Goal: Task Accomplishment & Management: Complete application form

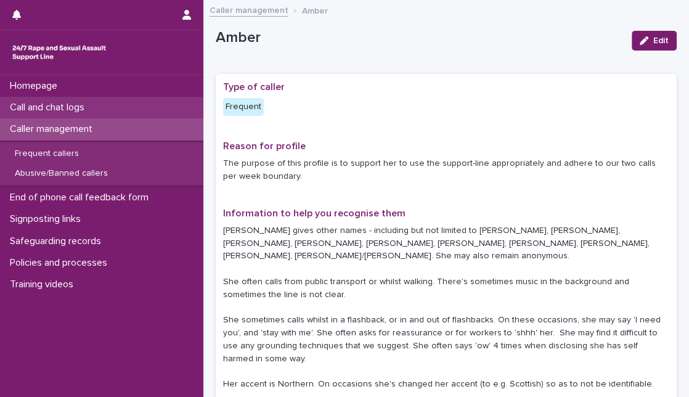
click at [87, 109] on p "Call and chat logs" at bounding box center [49, 108] width 89 height 12
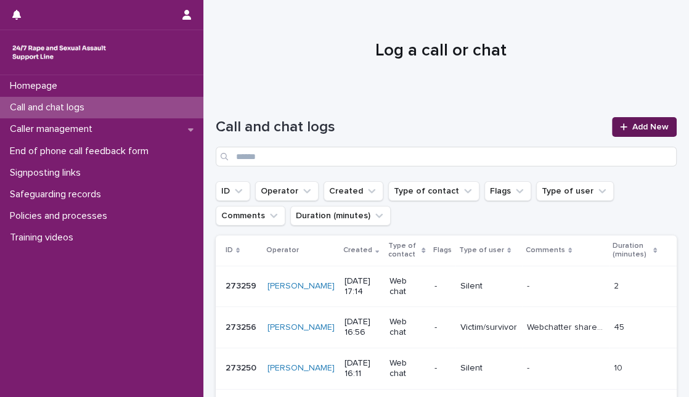
click at [620, 128] on icon at bounding box center [623, 127] width 7 height 9
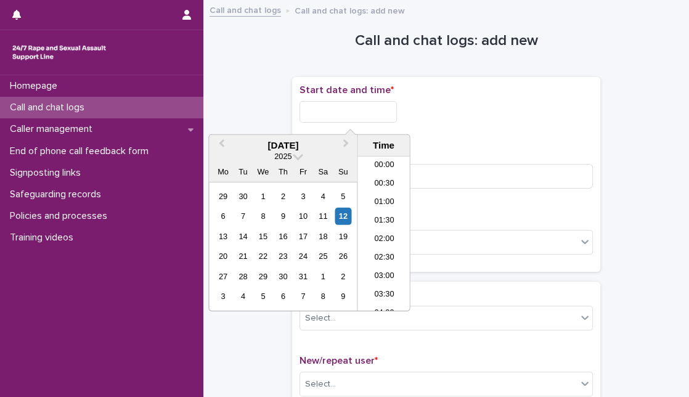
click at [385, 115] on input "text" at bounding box center [348, 112] width 97 height 22
click at [339, 218] on div "12" at bounding box center [343, 216] width 17 height 17
click at [352, 113] on input "**********" at bounding box center [348, 112] width 97 height 22
type input "**********"
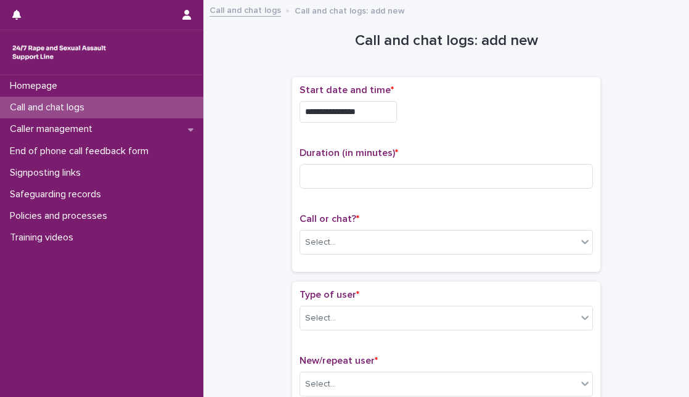
click at [569, 142] on div "**********" at bounding box center [447, 174] width 294 height 180
click at [496, 256] on div "Call or chat? * Select..." at bounding box center [447, 238] width 294 height 51
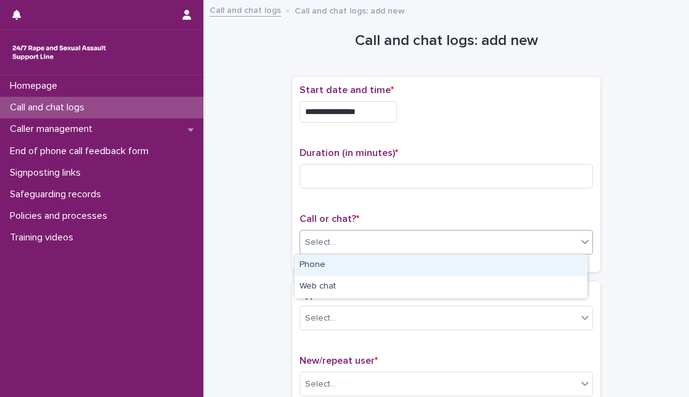
click at [493, 235] on div "Select..." at bounding box center [438, 242] width 277 height 20
click at [469, 266] on div "Phone" at bounding box center [441, 266] width 292 height 22
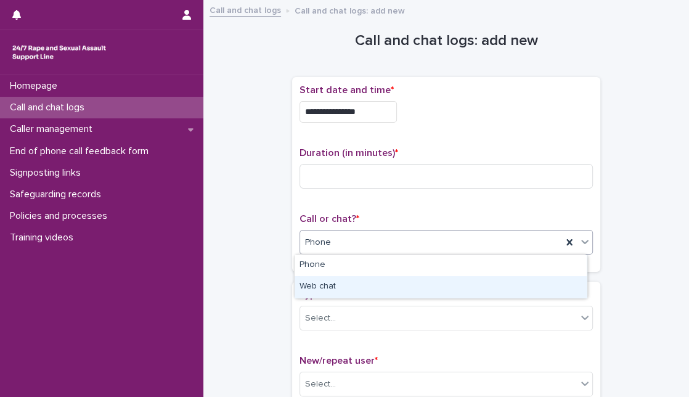
drag, startPoint x: 461, startPoint y: 242, endPoint x: 433, endPoint y: 291, distance: 56.4
click at [433, 291] on body "**********" at bounding box center [344, 198] width 689 height 397
click at [433, 291] on div "Web chat" at bounding box center [441, 287] width 292 height 22
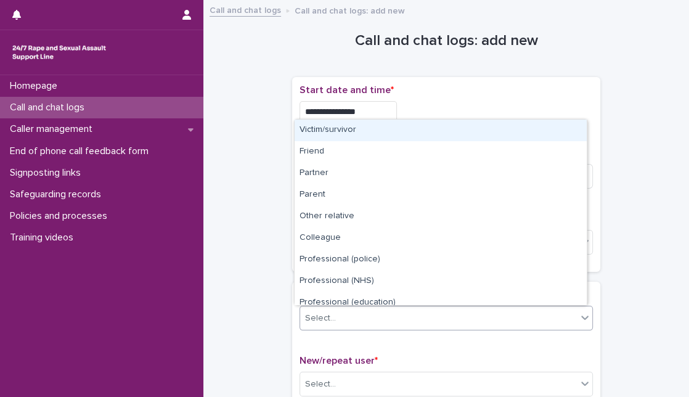
click at [419, 321] on div "Select..." at bounding box center [438, 318] width 277 height 20
click at [401, 137] on div "Victim/survivor" at bounding box center [441, 131] width 292 height 22
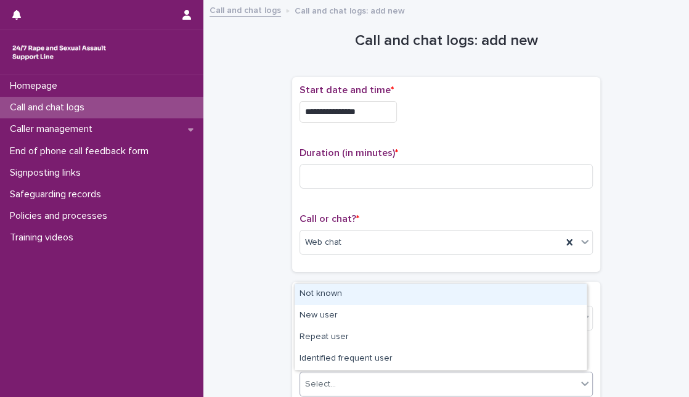
click at [359, 393] on div "Select..." at bounding box center [438, 384] width 277 height 20
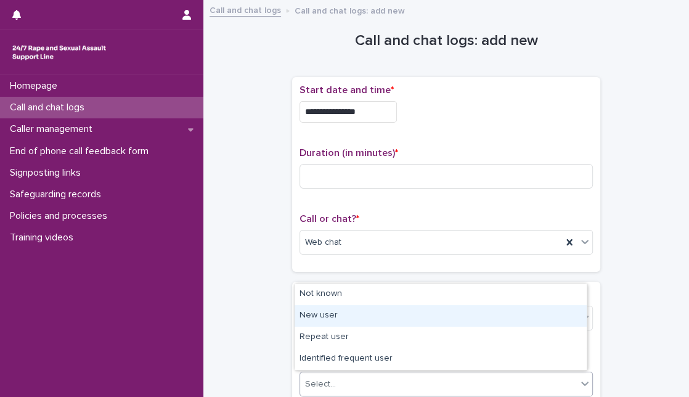
click at [335, 316] on div "New user" at bounding box center [441, 316] width 292 height 22
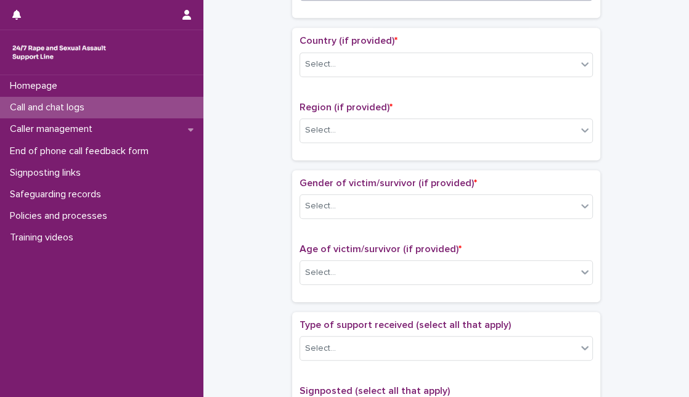
scroll to position [408, 0]
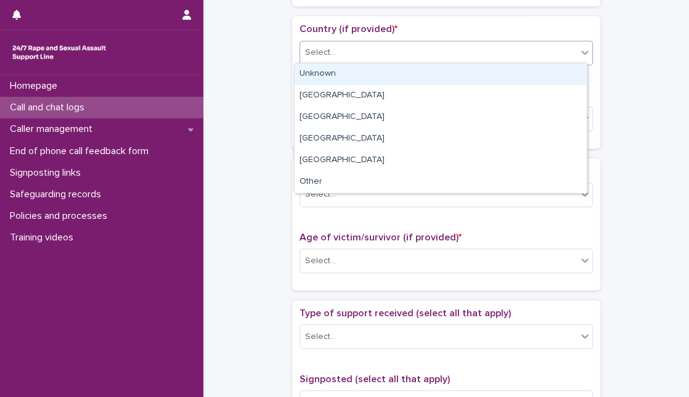
click at [479, 55] on div "Select..." at bounding box center [438, 53] width 277 height 20
click at [456, 74] on div "Unknown" at bounding box center [441, 75] width 292 height 22
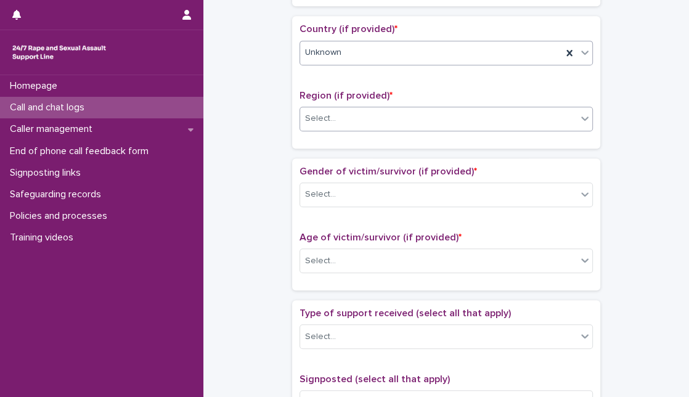
click at [436, 117] on div "Select..." at bounding box center [438, 119] width 277 height 20
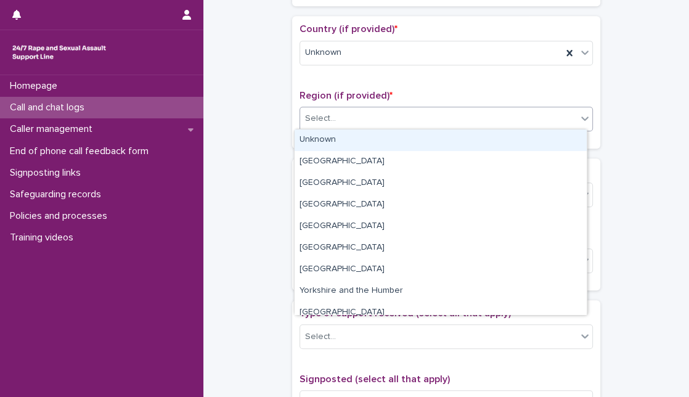
click at [422, 144] on div "Unknown" at bounding box center [441, 140] width 292 height 22
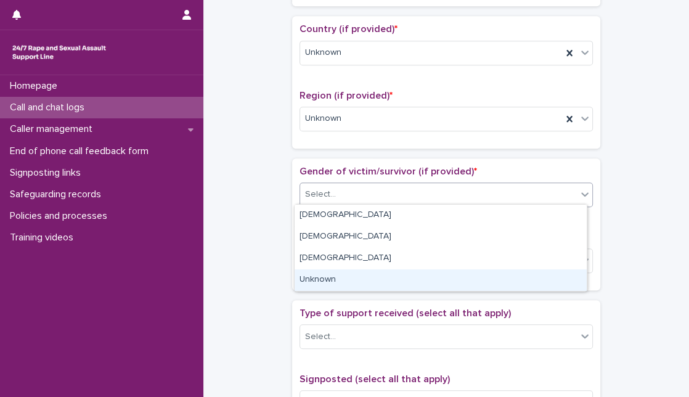
drag, startPoint x: 393, startPoint y: 195, endPoint x: 375, endPoint y: 273, distance: 80.5
click at [375, 273] on body "**********" at bounding box center [344, 198] width 689 height 397
click at [375, 273] on div "Unknown" at bounding box center [441, 280] width 292 height 22
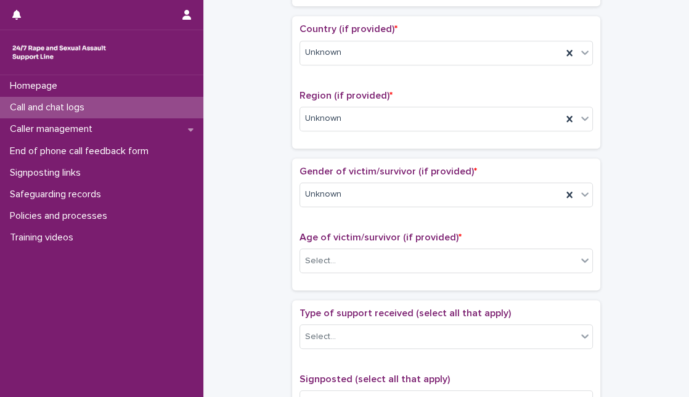
click at [372, 232] on span "Age of victim/survivor (if provided) *" at bounding box center [381, 237] width 162 height 10
click at [354, 236] on span "Age of victim/survivor (if provided) *" at bounding box center [381, 237] width 162 height 10
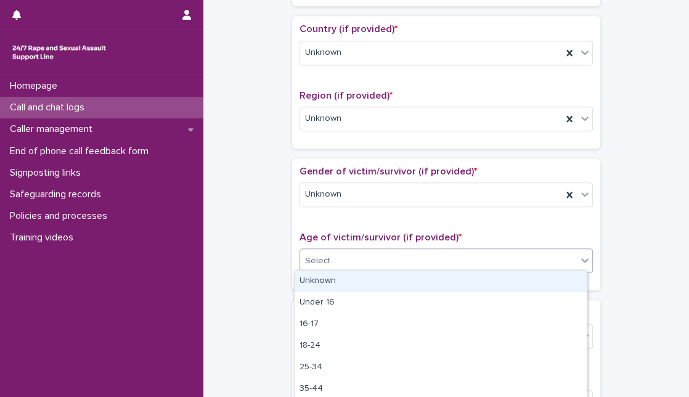
click at [346, 263] on div "Select..." at bounding box center [438, 261] width 277 height 20
click at [342, 282] on div "Unknown" at bounding box center [441, 282] width 292 height 22
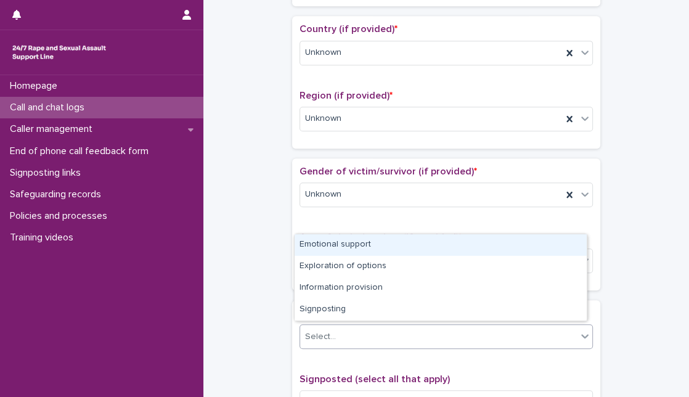
click at [346, 344] on div "Select..." at bounding box center [447, 336] width 294 height 25
click at [357, 251] on div "Emotional support" at bounding box center [441, 245] width 292 height 22
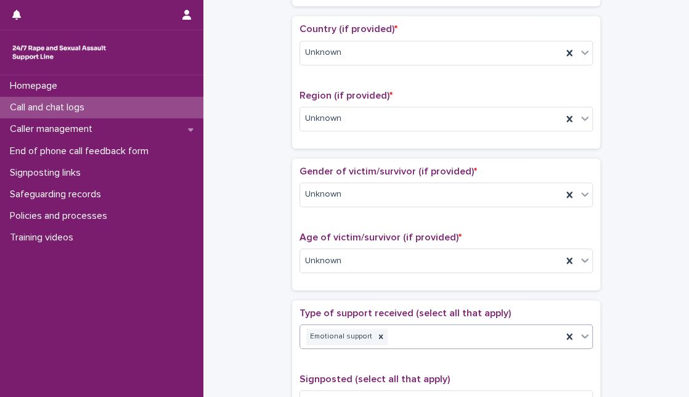
scroll to position [755, 0]
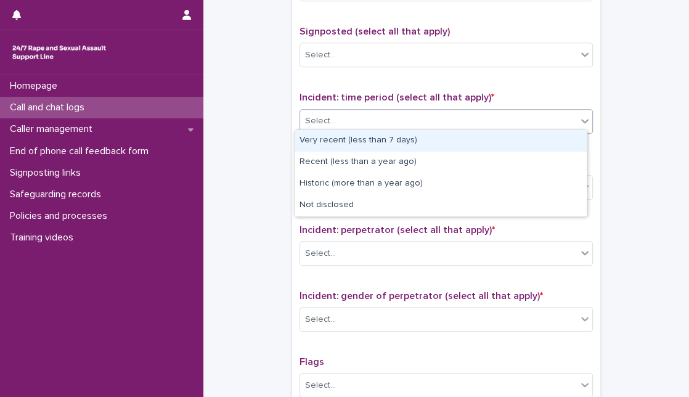
click at [543, 117] on div "Select..." at bounding box center [438, 121] width 277 height 20
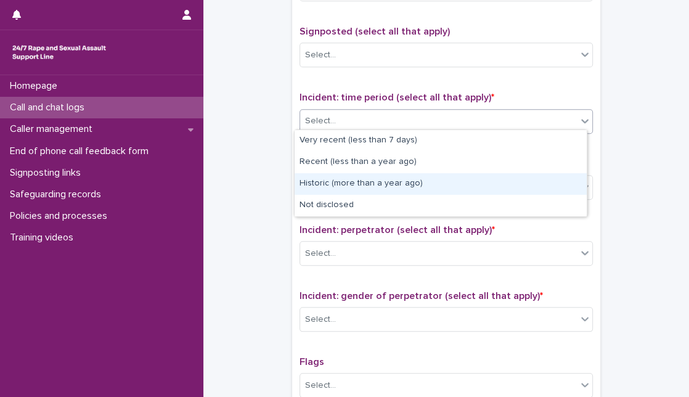
click at [449, 186] on div "Historic (more than a year ago)" at bounding box center [441, 184] width 292 height 22
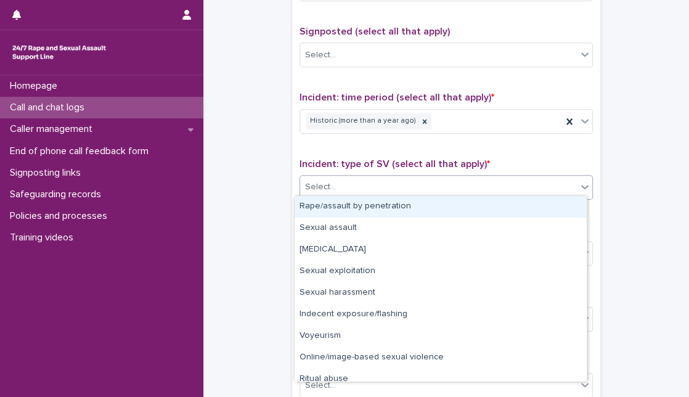
click at [442, 183] on div "Select..." at bounding box center [438, 187] width 277 height 20
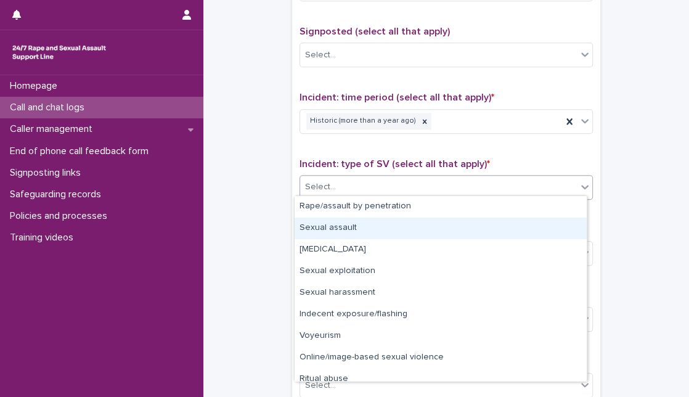
click at [416, 224] on div "Sexual assault" at bounding box center [441, 229] width 292 height 22
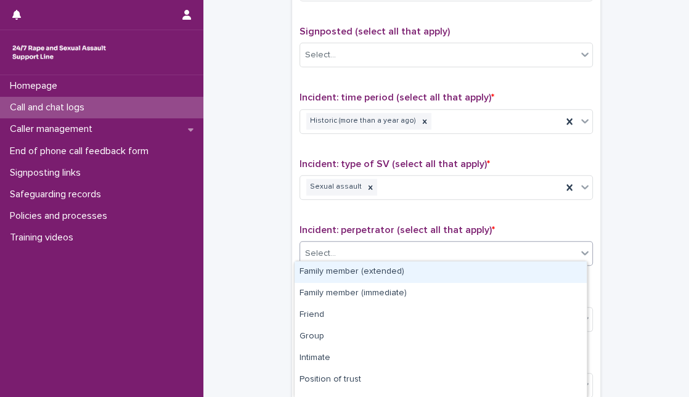
click at [398, 258] on div "Select..." at bounding box center [438, 254] width 277 height 20
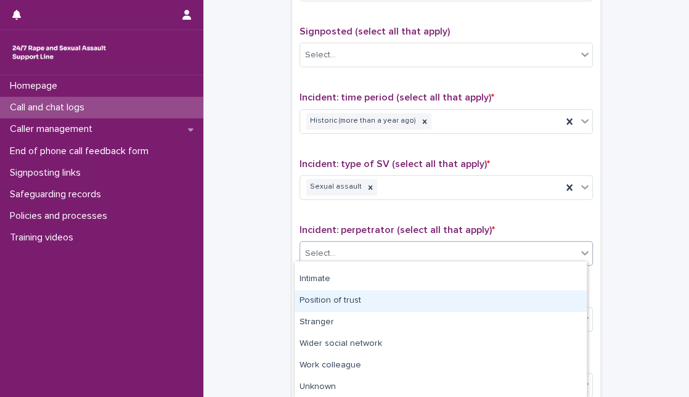
scroll to position [101, 0]
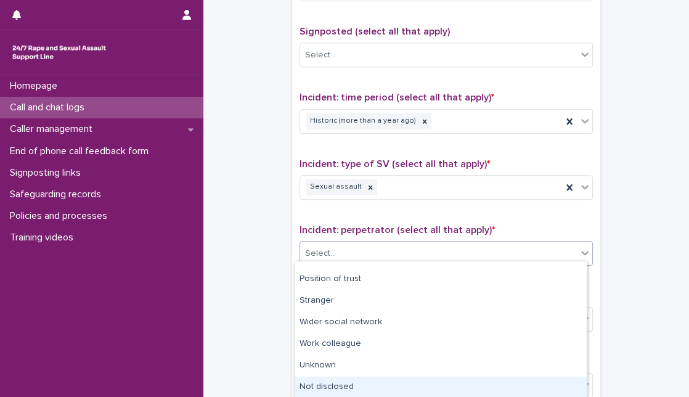
click at [352, 391] on div "Not disclosed" at bounding box center [441, 388] width 292 height 22
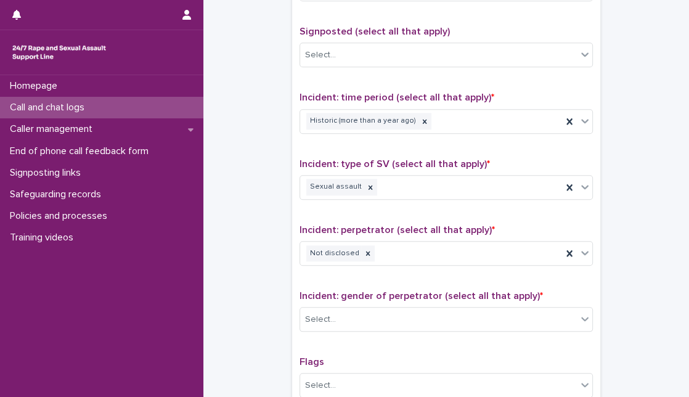
click at [358, 327] on div "Incident: gender of perpetrator (select all that apply) * Select..." at bounding box center [447, 315] width 294 height 51
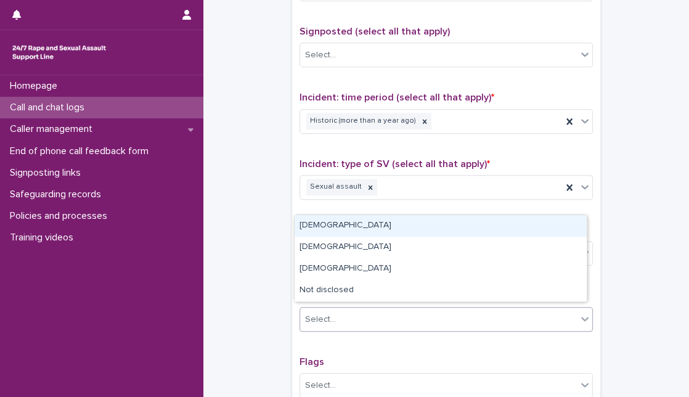
click at [358, 323] on div "Select..." at bounding box center [438, 320] width 277 height 20
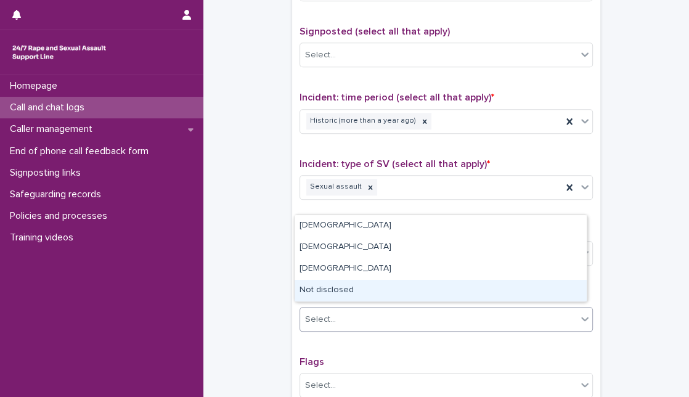
click at [358, 282] on div "Not disclosed" at bounding box center [441, 291] width 292 height 22
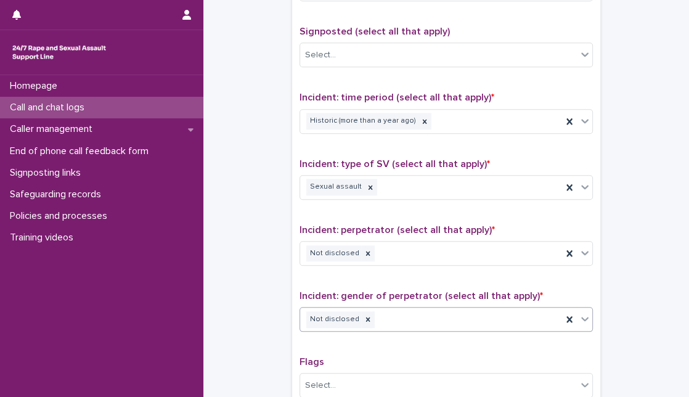
scroll to position [961, 0]
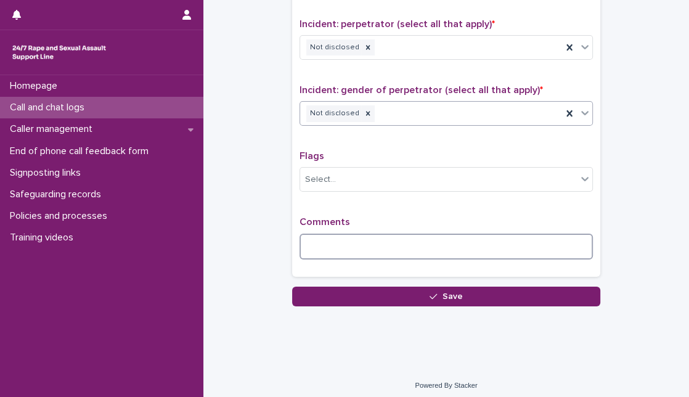
click at [419, 234] on textarea at bounding box center [447, 247] width 294 height 26
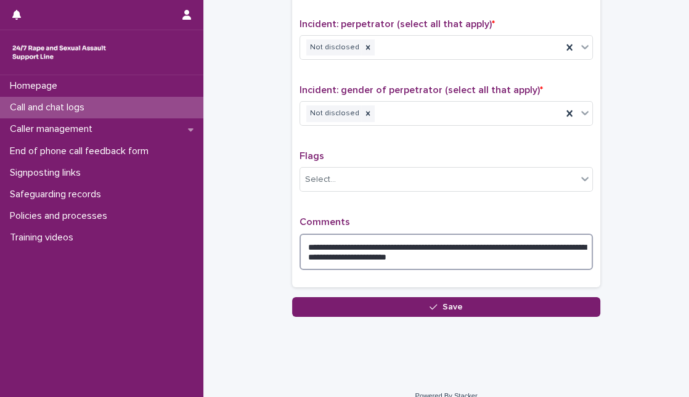
type textarea "**********"
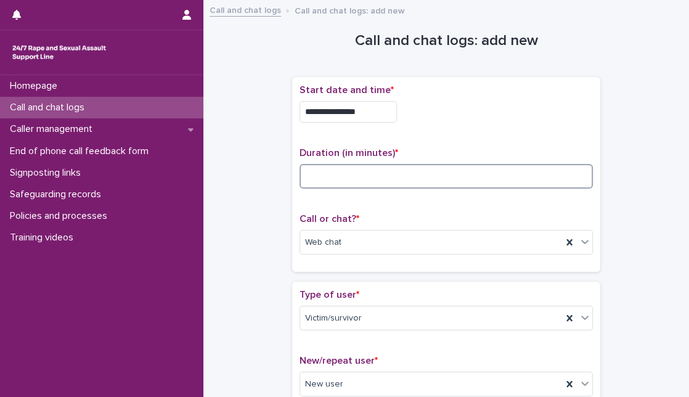
click at [494, 175] on input at bounding box center [447, 176] width 294 height 25
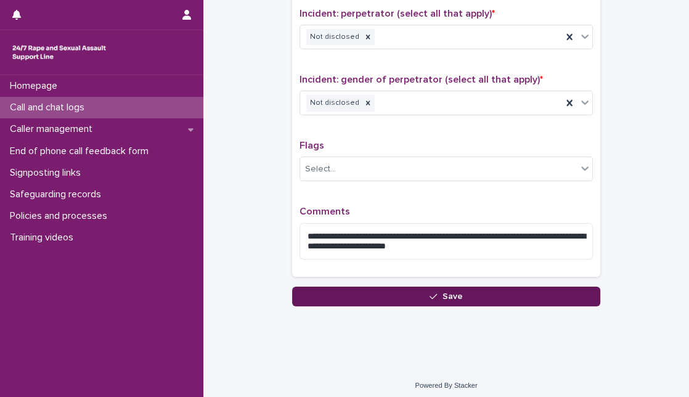
type input "**"
click at [375, 293] on button "Save" at bounding box center [446, 297] width 308 height 20
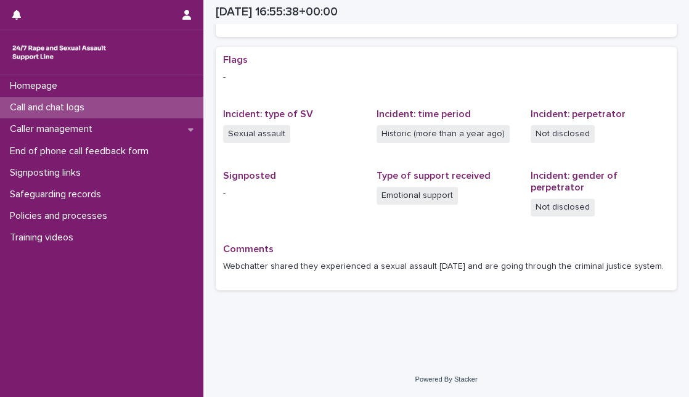
scroll to position [233, 0]
click at [147, 105] on div "Call and chat logs" at bounding box center [101, 108] width 203 height 22
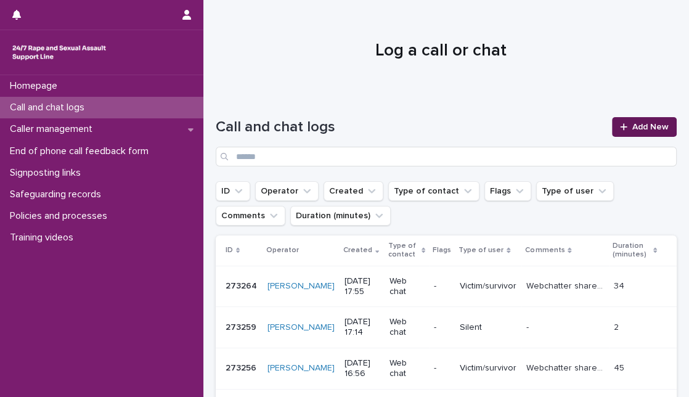
click at [639, 124] on span "Add New" at bounding box center [651, 127] width 36 height 9
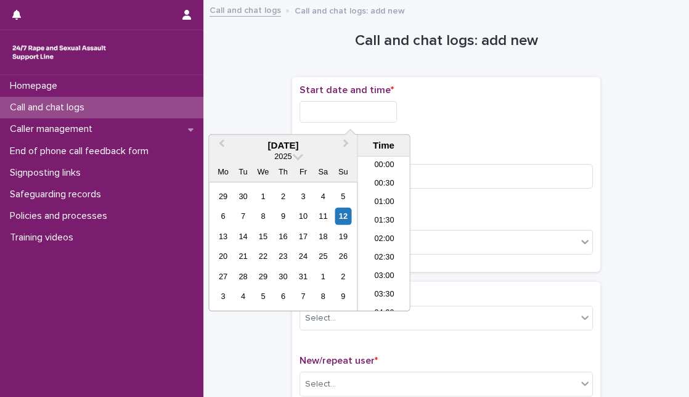
scroll to position [580, 0]
click at [325, 121] on input "text" at bounding box center [348, 112] width 97 height 22
click at [343, 222] on div "12" at bounding box center [343, 216] width 17 height 17
click at [355, 113] on input "**********" at bounding box center [348, 112] width 97 height 22
type input "**********"
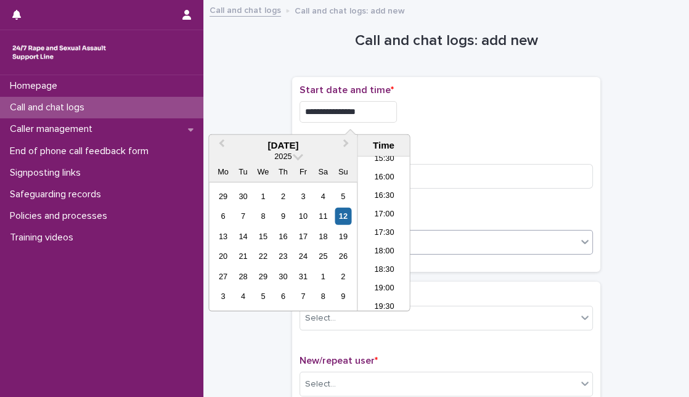
click at [513, 249] on div "Select..." at bounding box center [438, 242] width 277 height 20
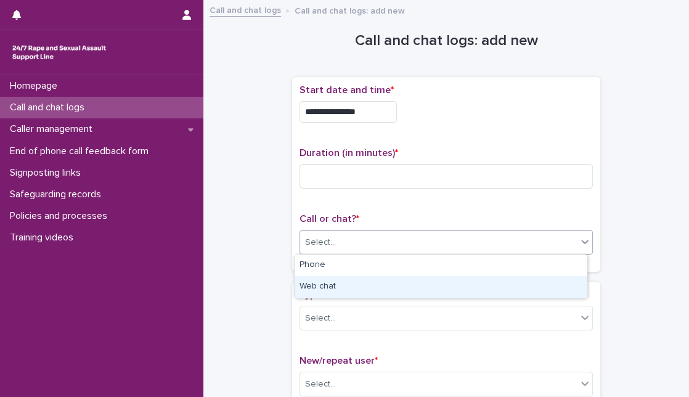
click at [489, 287] on div "Web chat" at bounding box center [441, 287] width 292 height 22
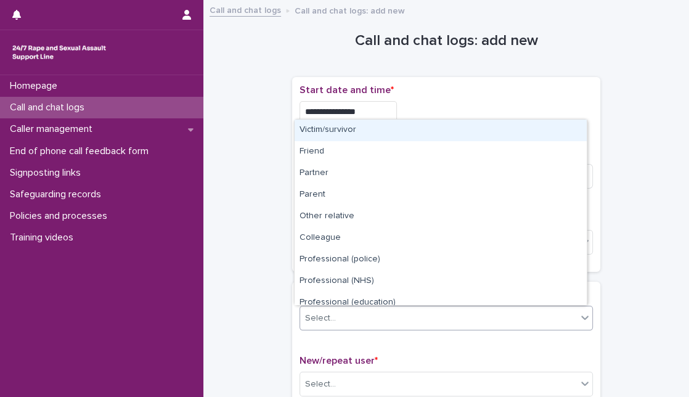
click at [469, 319] on div "Select..." at bounding box center [438, 318] width 277 height 20
click at [405, 137] on div "Victim/survivor" at bounding box center [441, 131] width 292 height 22
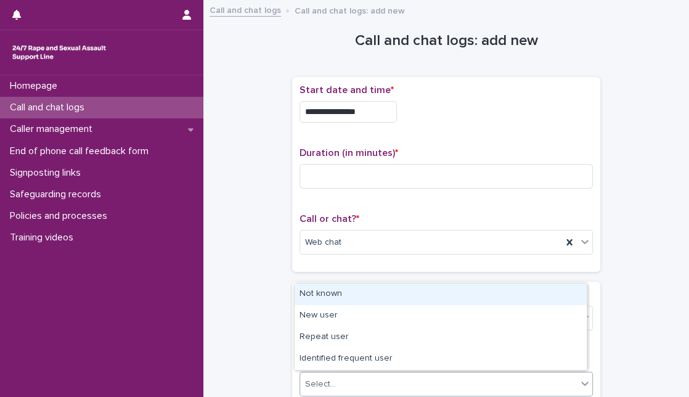
click at [345, 391] on div "Select..." at bounding box center [438, 384] width 277 height 20
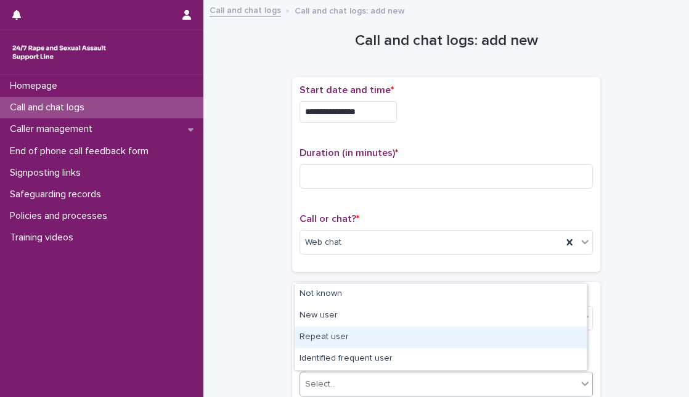
click at [347, 337] on div "Repeat user" at bounding box center [441, 338] width 292 height 22
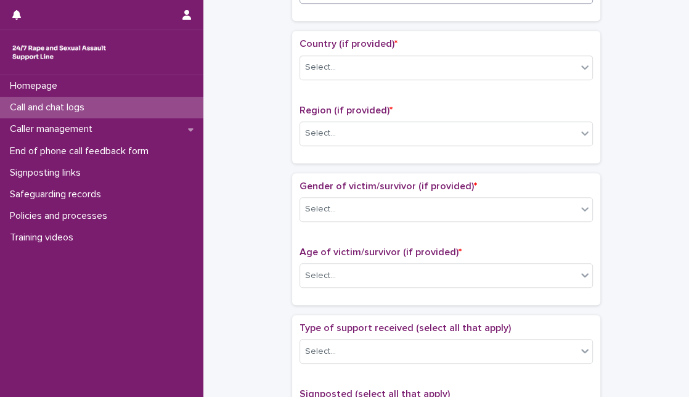
scroll to position [414, 0]
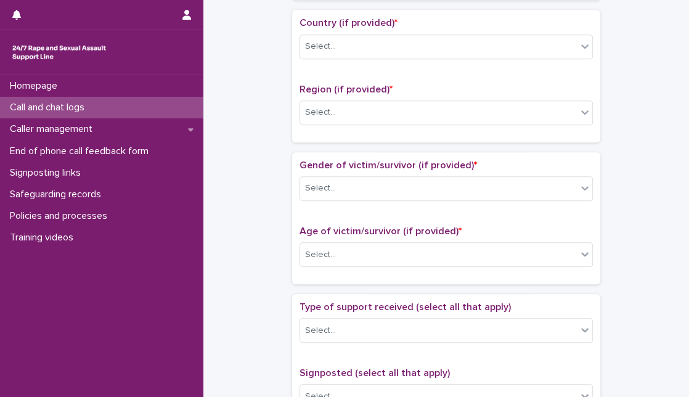
click at [588, 44] on div "Country (if provided) * Select... Region (if provided) * Select..." at bounding box center [446, 76] width 308 height 132
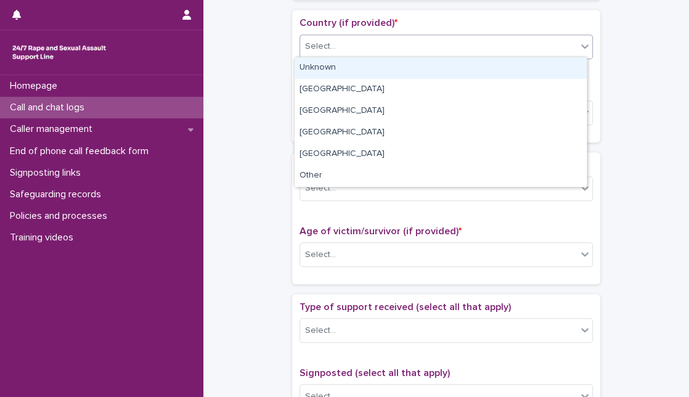
click at [578, 41] on div at bounding box center [585, 46] width 15 height 22
click at [546, 62] on div "Unknown" at bounding box center [441, 68] width 292 height 22
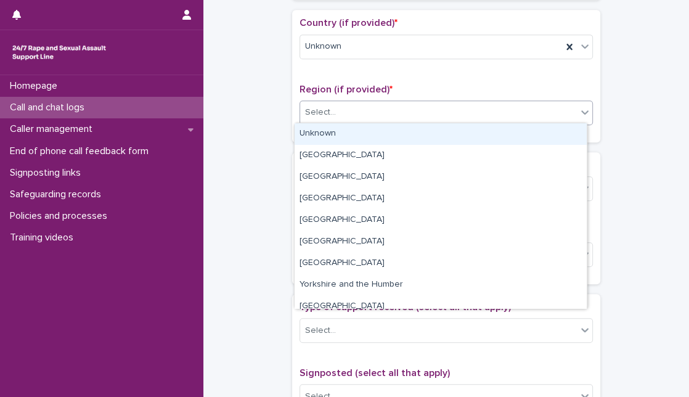
click at [524, 105] on div "Select..." at bounding box center [438, 112] width 277 height 20
click at [505, 129] on div "Unknown" at bounding box center [441, 134] width 292 height 22
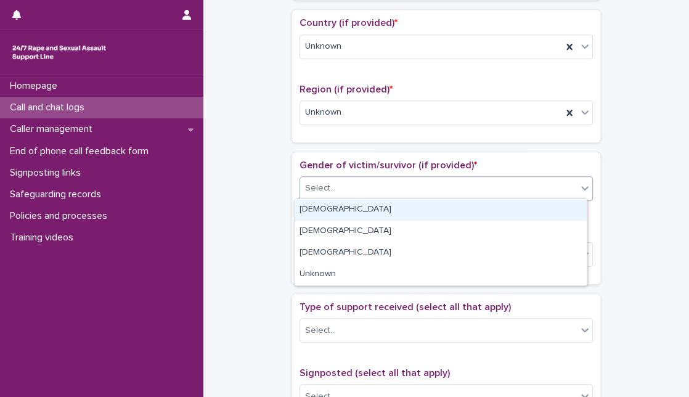
click at [456, 179] on div "Select..." at bounding box center [438, 188] width 277 height 20
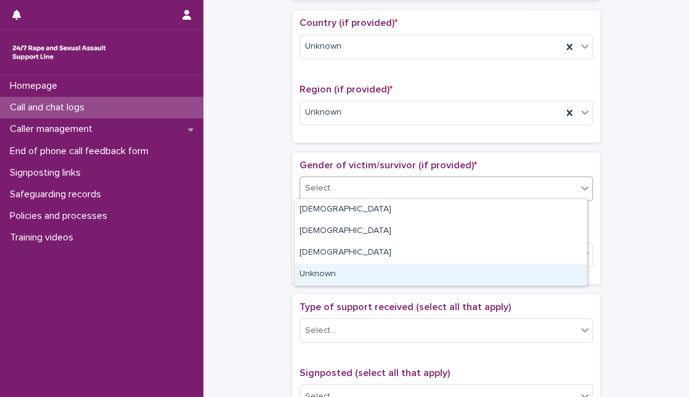
click at [367, 268] on div "Unknown" at bounding box center [441, 275] width 292 height 22
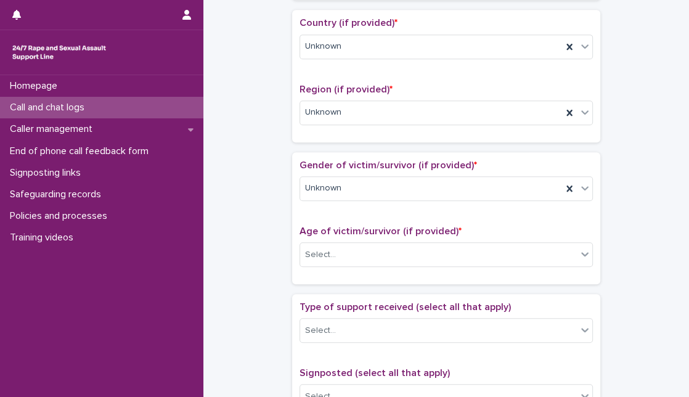
click at [399, 236] on div "Age of victim/survivor (if provided) * Select..." at bounding box center [447, 251] width 294 height 51
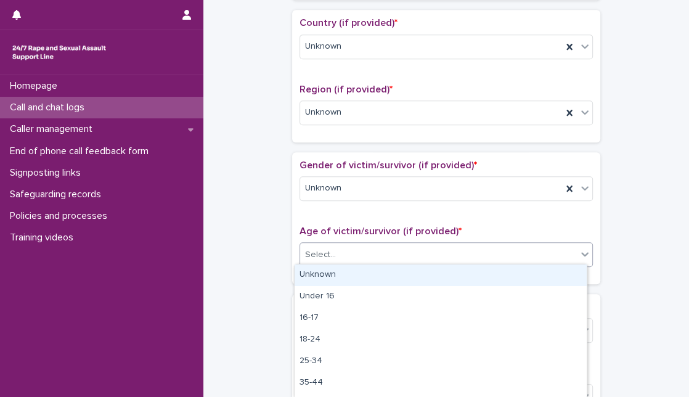
click at [397, 257] on div "Select..." at bounding box center [438, 255] width 277 height 20
click at [359, 270] on div "Unknown" at bounding box center [441, 276] width 292 height 22
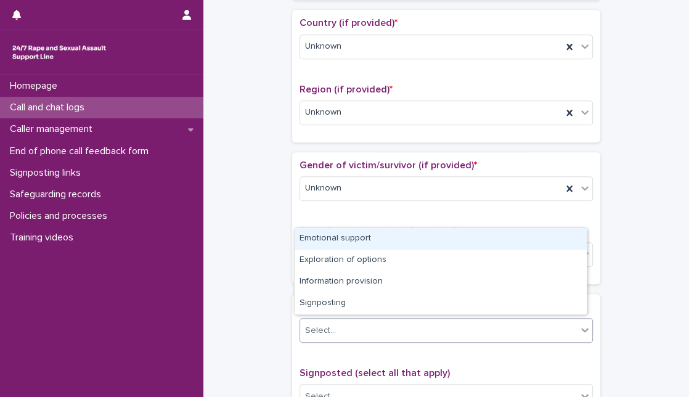
click at [361, 334] on div "Select..." at bounding box center [438, 331] width 277 height 20
click at [405, 244] on div "Emotional support" at bounding box center [441, 239] width 292 height 22
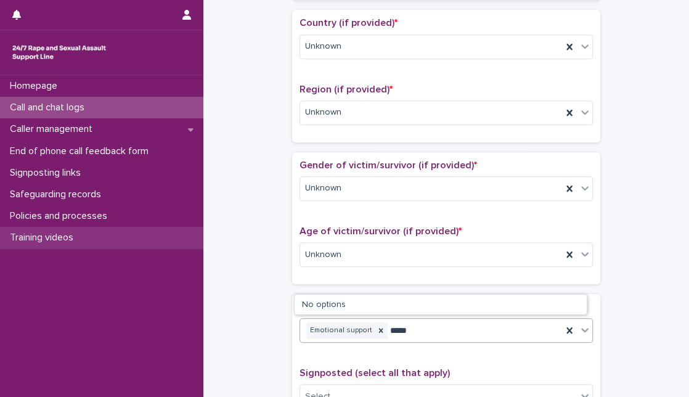
type input "*****"
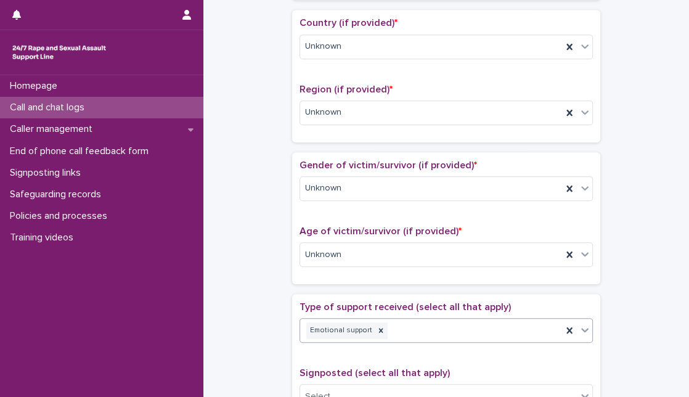
scroll to position [761, 0]
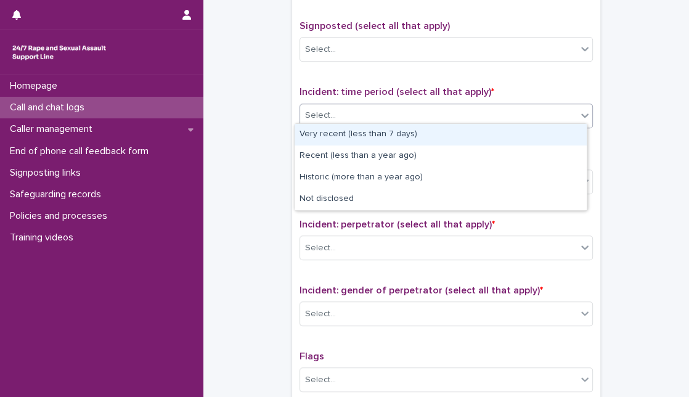
click at [474, 109] on div "Select..." at bounding box center [438, 115] width 277 height 20
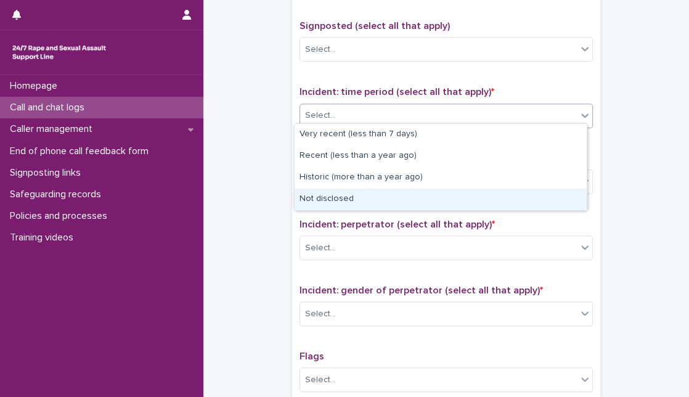
click at [394, 194] on div "Not disclosed" at bounding box center [441, 200] width 292 height 22
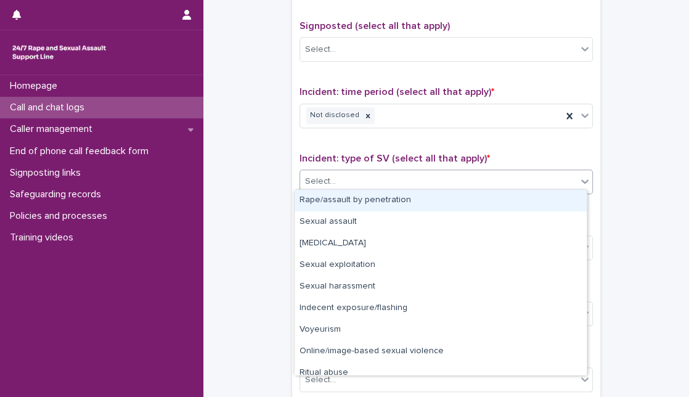
click at [389, 174] on div "Select..." at bounding box center [438, 181] width 277 height 20
click at [366, 113] on icon at bounding box center [368, 115] width 4 height 4
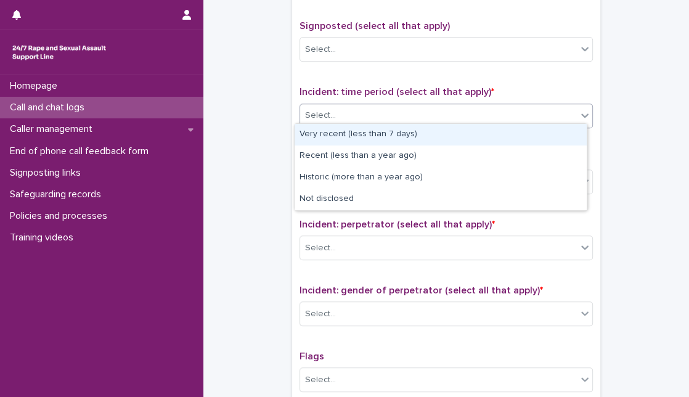
click at [359, 109] on div "Select..." at bounding box center [438, 115] width 277 height 20
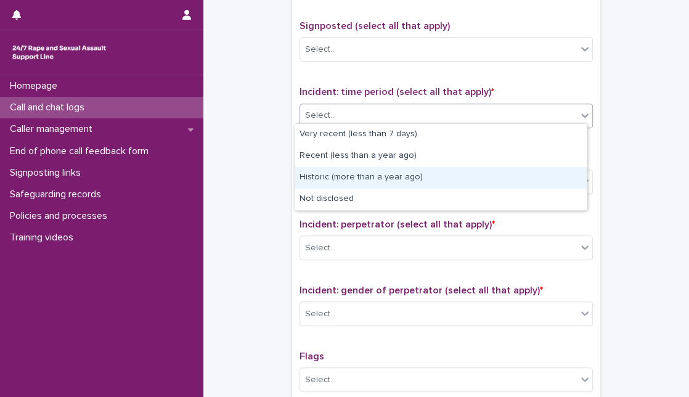
click at [348, 170] on div "Historic (more than a year ago)" at bounding box center [441, 178] width 292 height 22
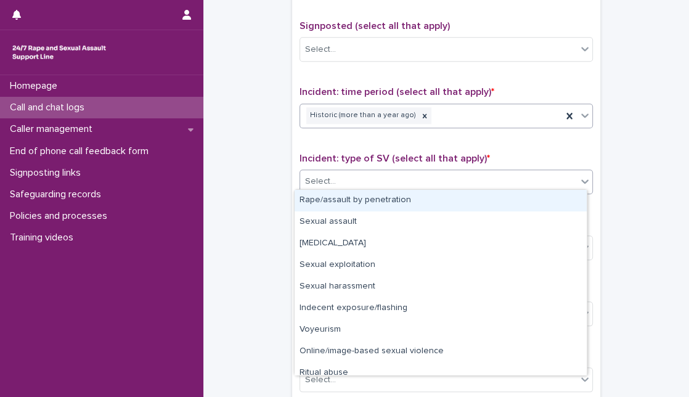
click at [348, 171] on div "Select..." at bounding box center [438, 181] width 277 height 20
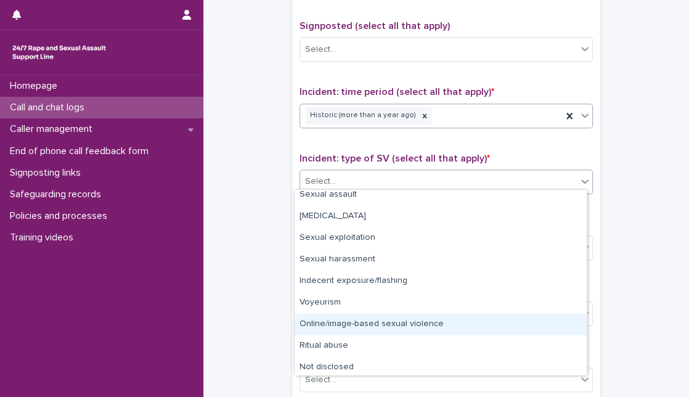
scroll to position [30, 0]
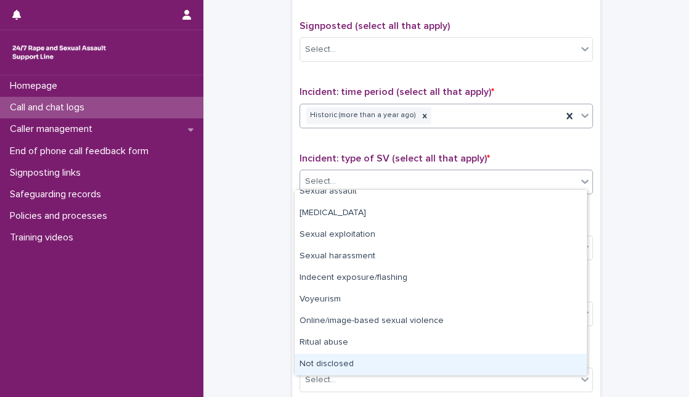
click at [525, 354] on div "Not disclosed" at bounding box center [441, 365] width 292 height 22
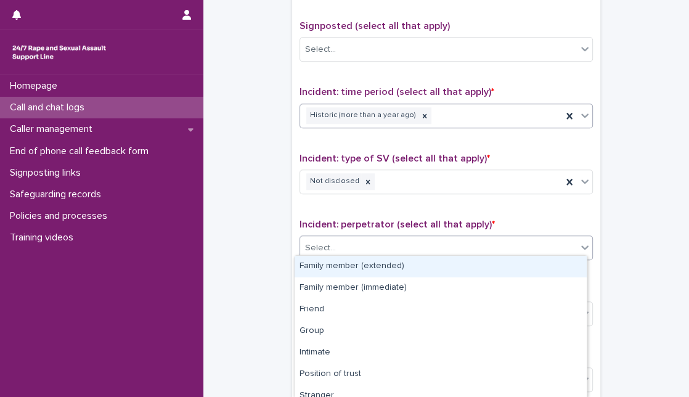
click at [424, 236] on div "Select..." at bounding box center [447, 248] width 294 height 25
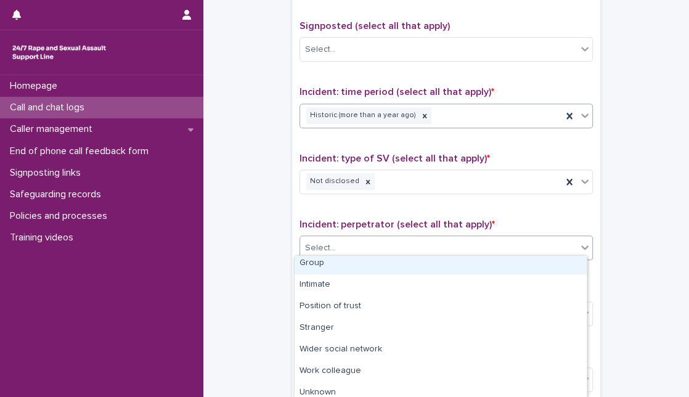
scroll to position [95, 0]
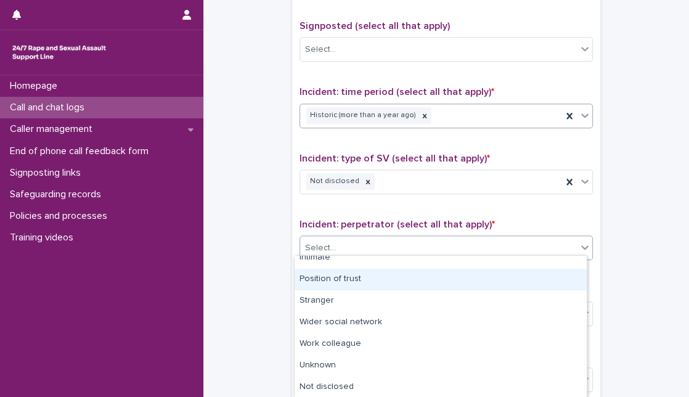
click at [421, 280] on div "Position of trust" at bounding box center [441, 280] width 292 height 22
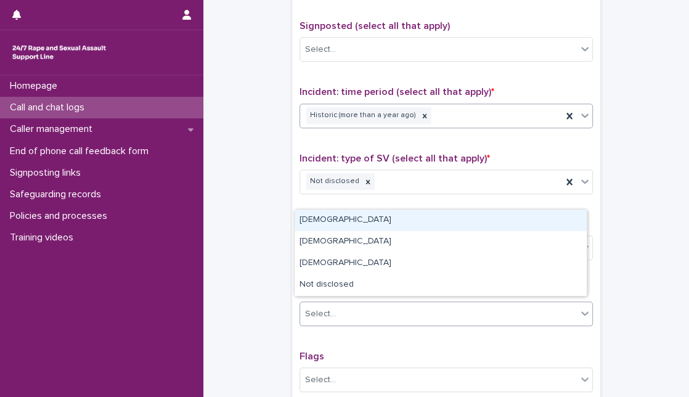
click at [413, 316] on div "Select..." at bounding box center [438, 314] width 277 height 20
click at [412, 224] on div "Male" at bounding box center [441, 221] width 292 height 22
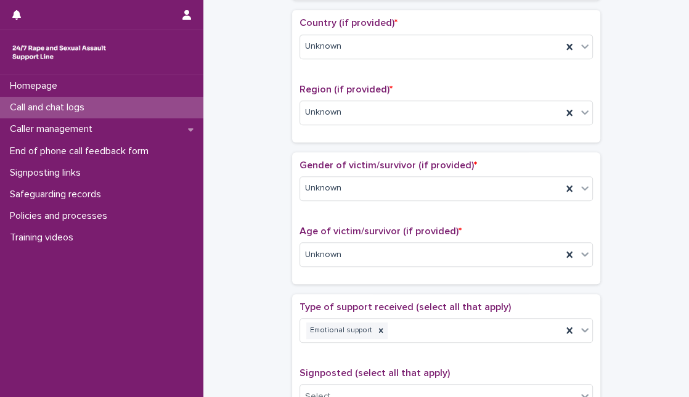
scroll to position [66, 0]
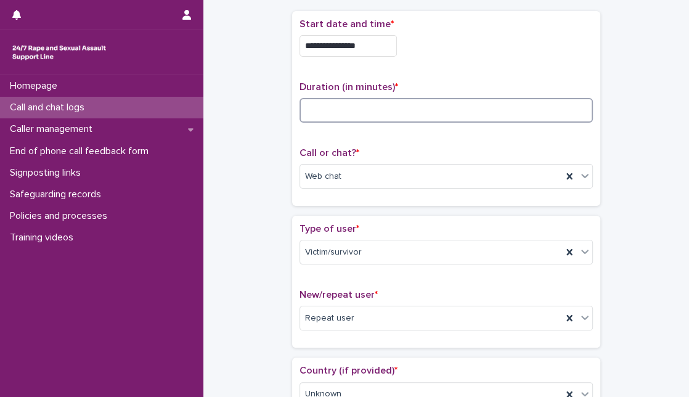
click at [347, 113] on input at bounding box center [447, 110] width 294 height 25
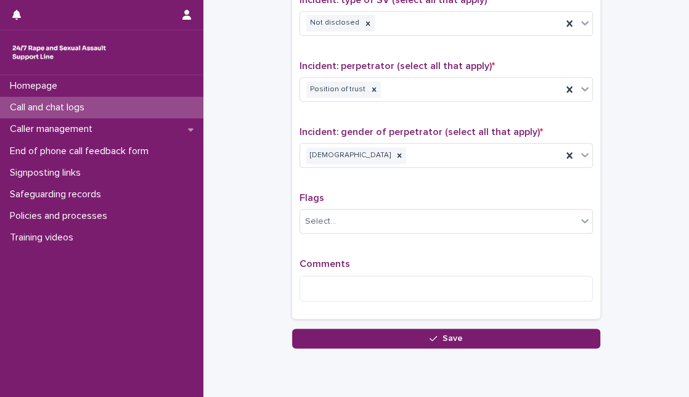
scroll to position [961, 0]
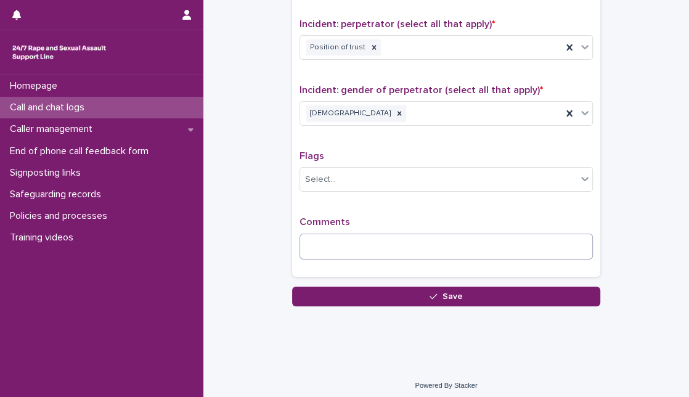
type input "**"
click at [553, 234] on textarea at bounding box center [447, 247] width 294 height 26
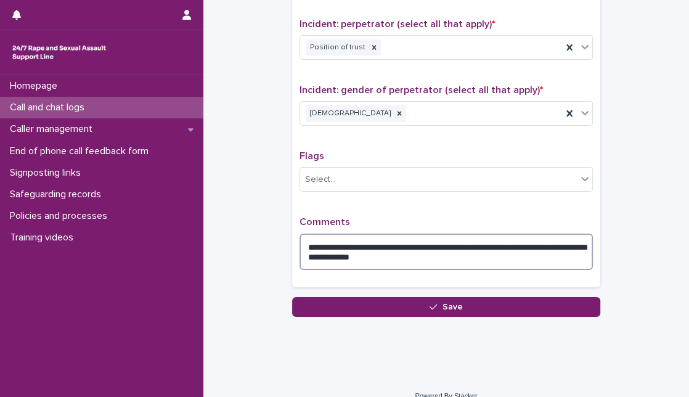
click at [471, 258] on textarea "**********" at bounding box center [447, 252] width 294 height 36
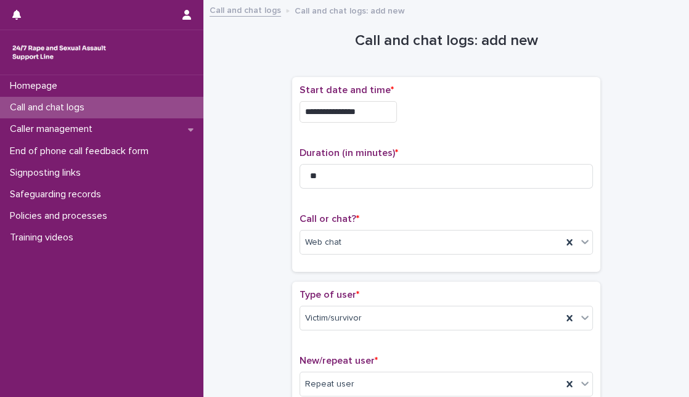
scroll to position [982, 0]
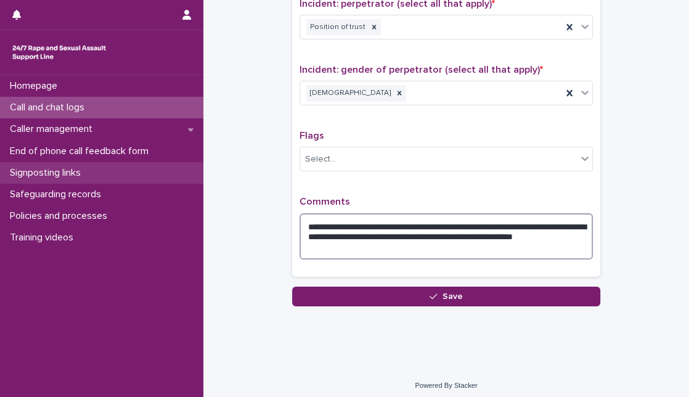
type textarea "**********"
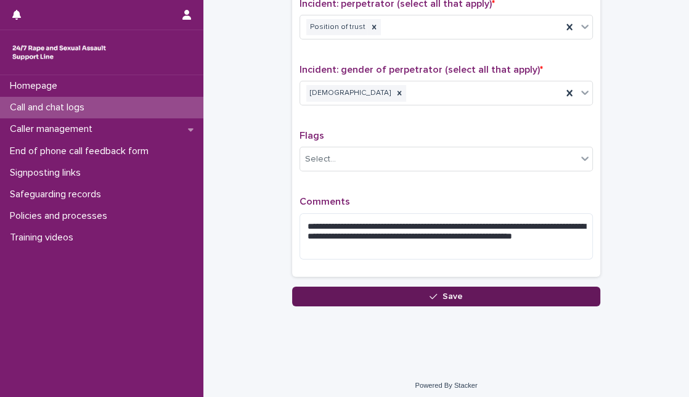
click at [398, 292] on button "Save" at bounding box center [446, 297] width 308 height 20
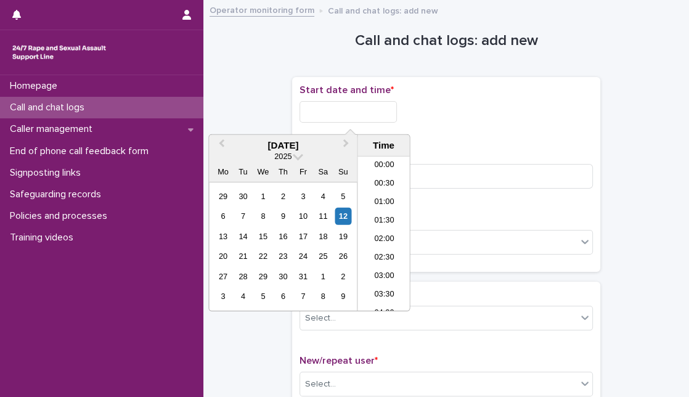
click at [308, 102] on input "text" at bounding box center [348, 112] width 97 height 22
click at [345, 212] on div "12" at bounding box center [343, 216] width 17 height 17
click at [355, 109] on input "**********" at bounding box center [348, 112] width 97 height 22
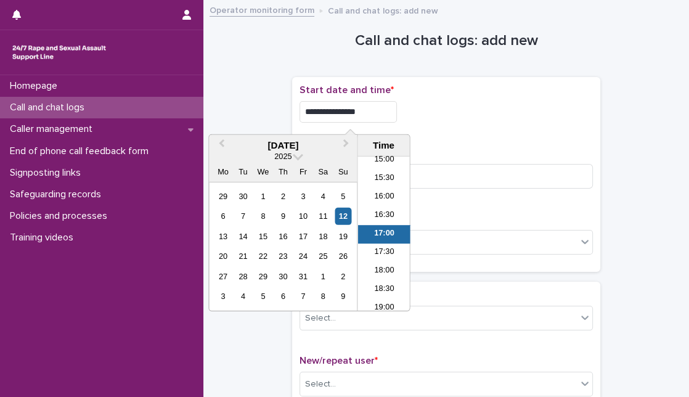
click at [387, 102] on input "**********" at bounding box center [348, 112] width 97 height 22
type input "**********"
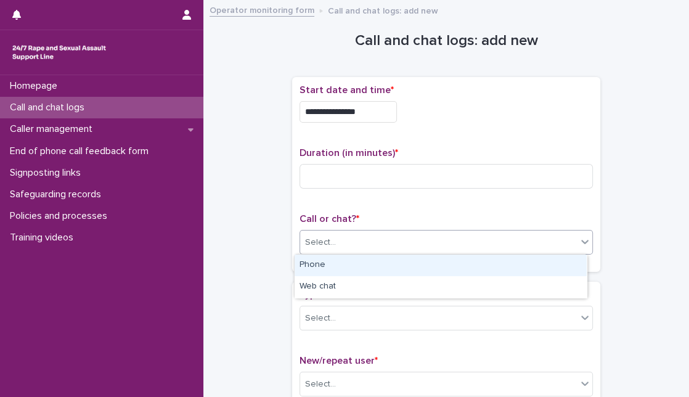
click at [455, 252] on div "Select..." at bounding box center [447, 242] width 294 height 25
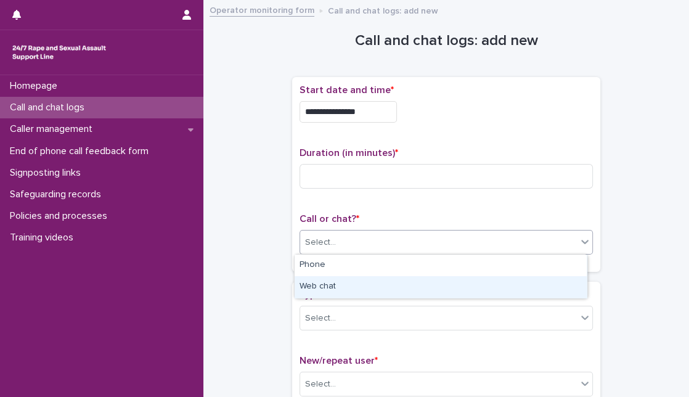
click at [443, 283] on div "Web chat" at bounding box center [441, 287] width 292 height 22
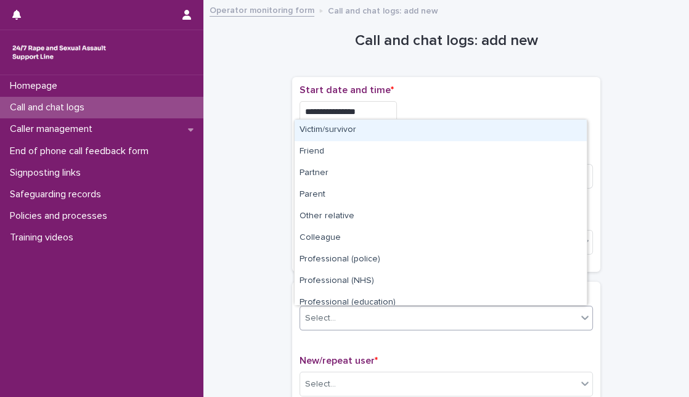
click at [390, 309] on div "Select..." at bounding box center [438, 318] width 277 height 20
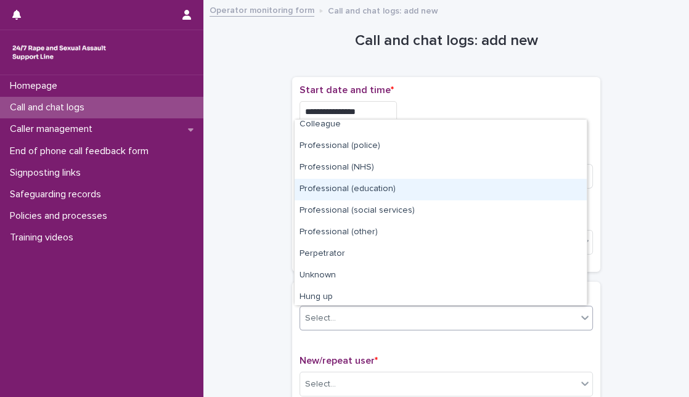
scroll to position [139, 0]
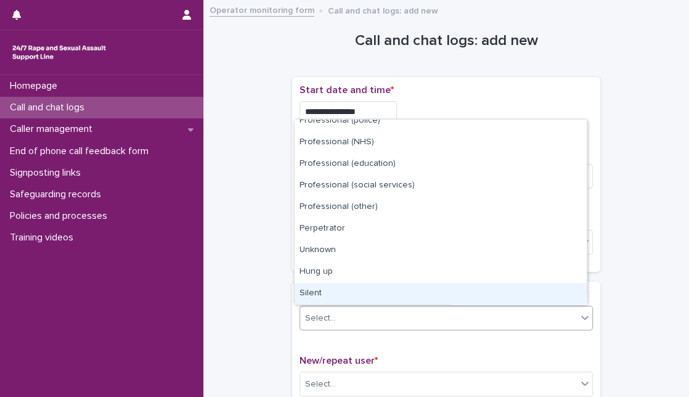
click at [547, 290] on div "Silent" at bounding box center [441, 294] width 292 height 22
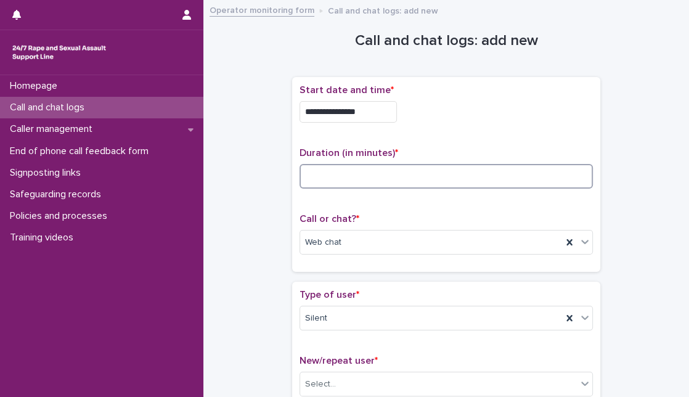
click at [495, 181] on input at bounding box center [447, 176] width 294 height 25
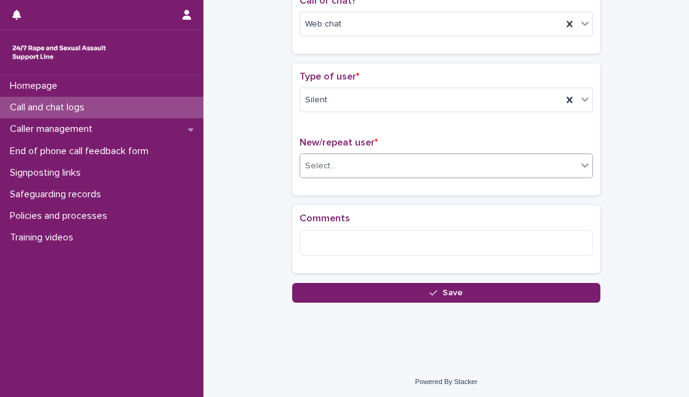
type input "*"
click at [434, 158] on div "Select..." at bounding box center [438, 166] width 277 height 20
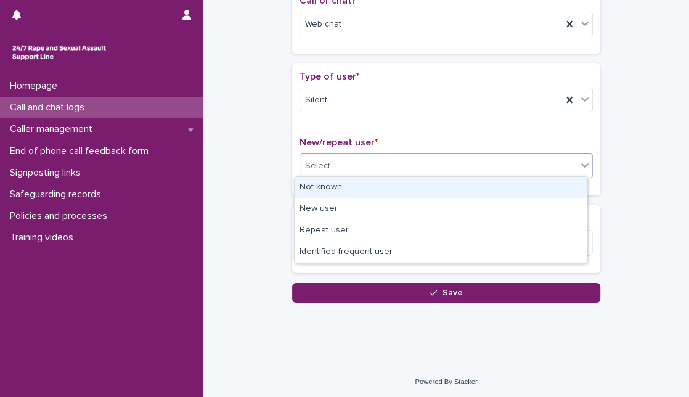
click at [414, 183] on div "Not known" at bounding box center [441, 188] width 292 height 22
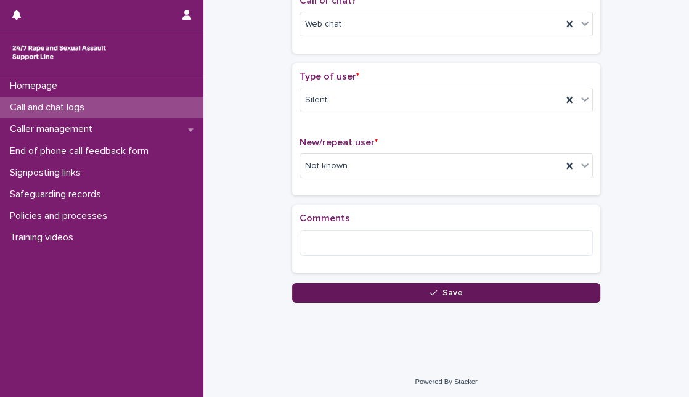
click at [356, 286] on button "Save" at bounding box center [446, 293] width 308 height 20
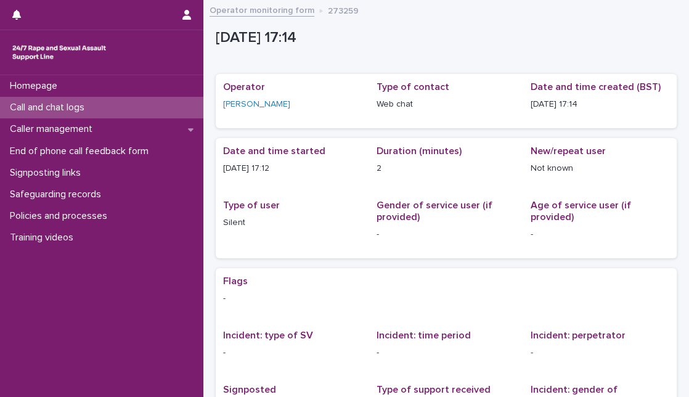
click at [137, 105] on div "Call and chat logs" at bounding box center [101, 108] width 203 height 22
